Goal: Task Accomplishment & Management: Manage account settings

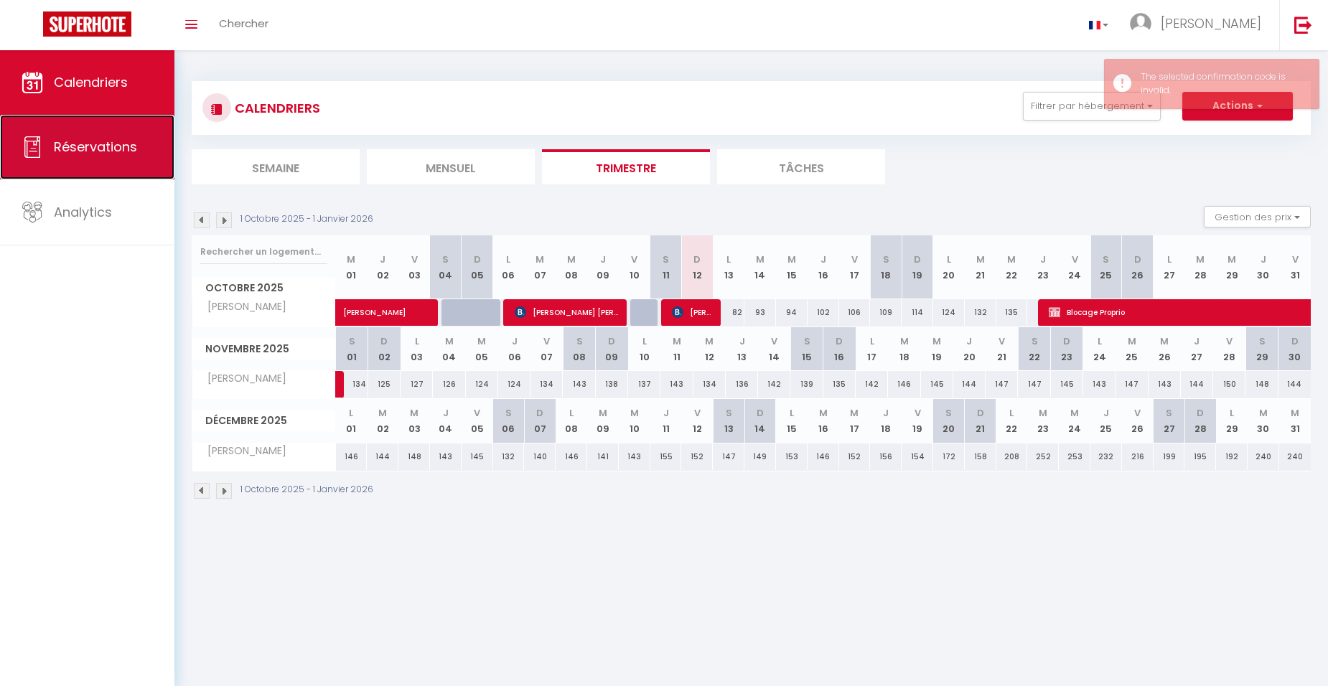
click at [117, 151] on span "Réservations" at bounding box center [95, 147] width 83 height 18
select select "not_cancelled"
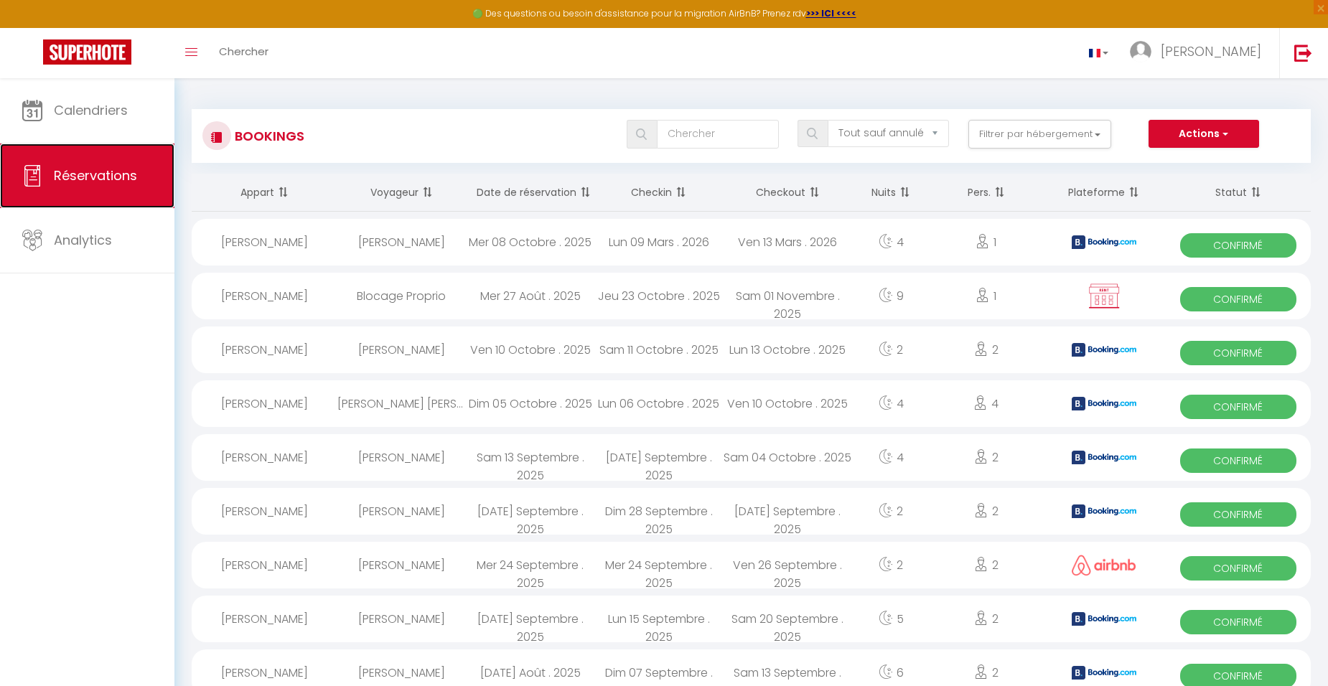
click at [117, 151] on link "Réservations" at bounding box center [87, 176] width 174 height 65
